Goal: Task Accomplishment & Management: Manage account settings

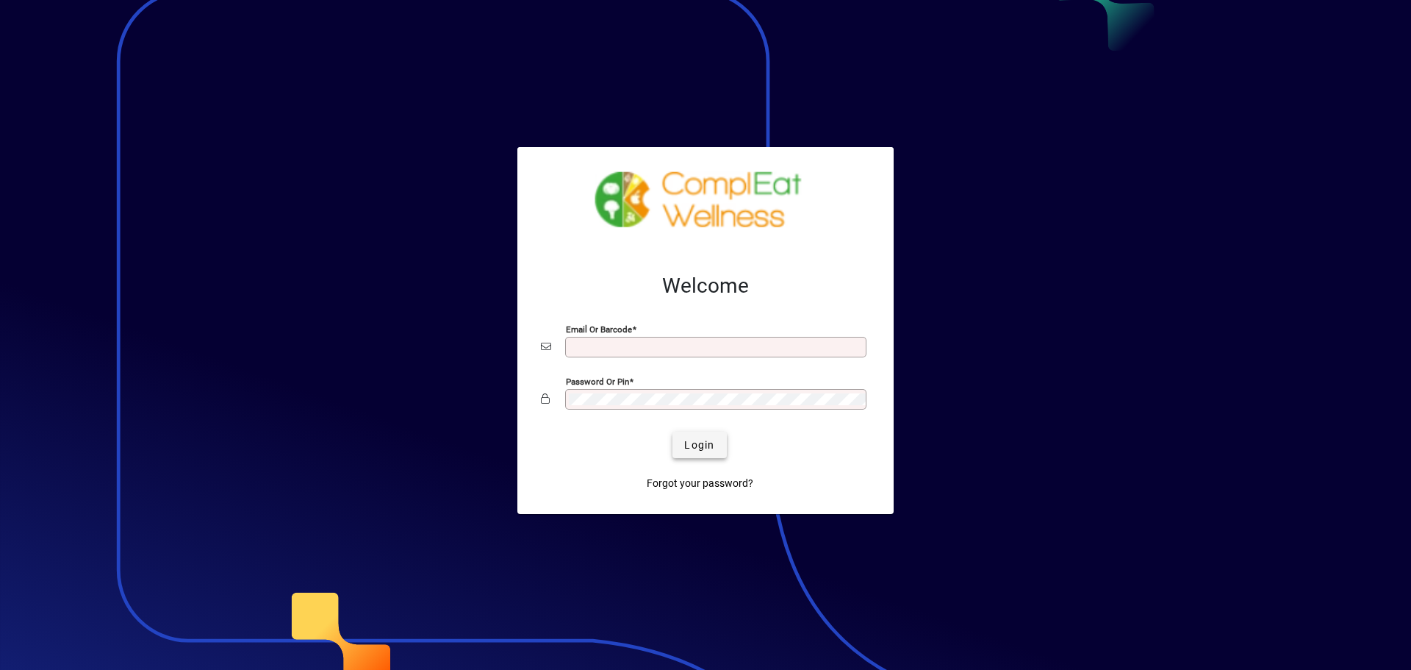
type input "**********"
click at [706, 449] on span "Login" at bounding box center [699, 444] width 30 height 15
